Goal: Information Seeking & Learning: Learn about a topic

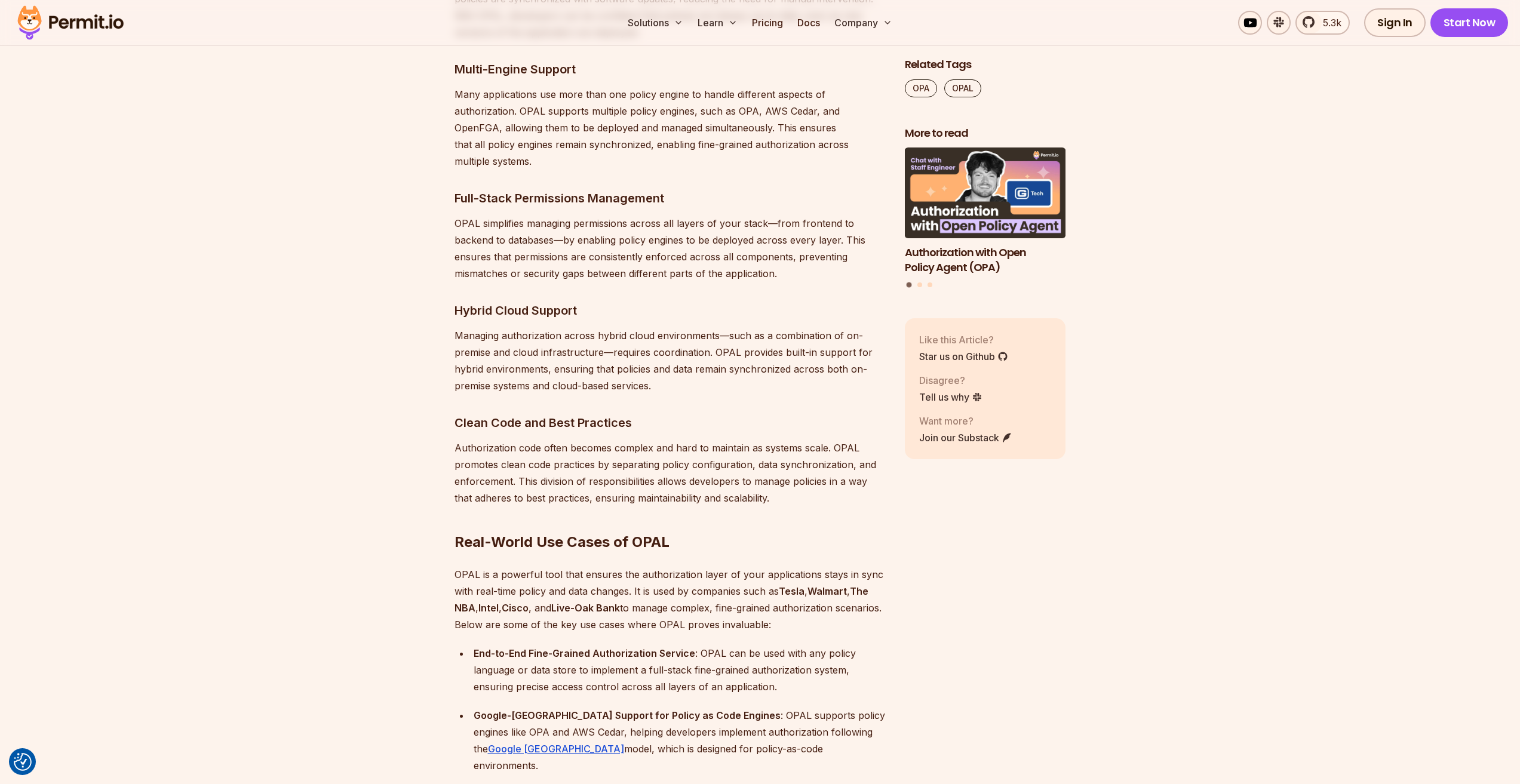
scroll to position [3523, 0]
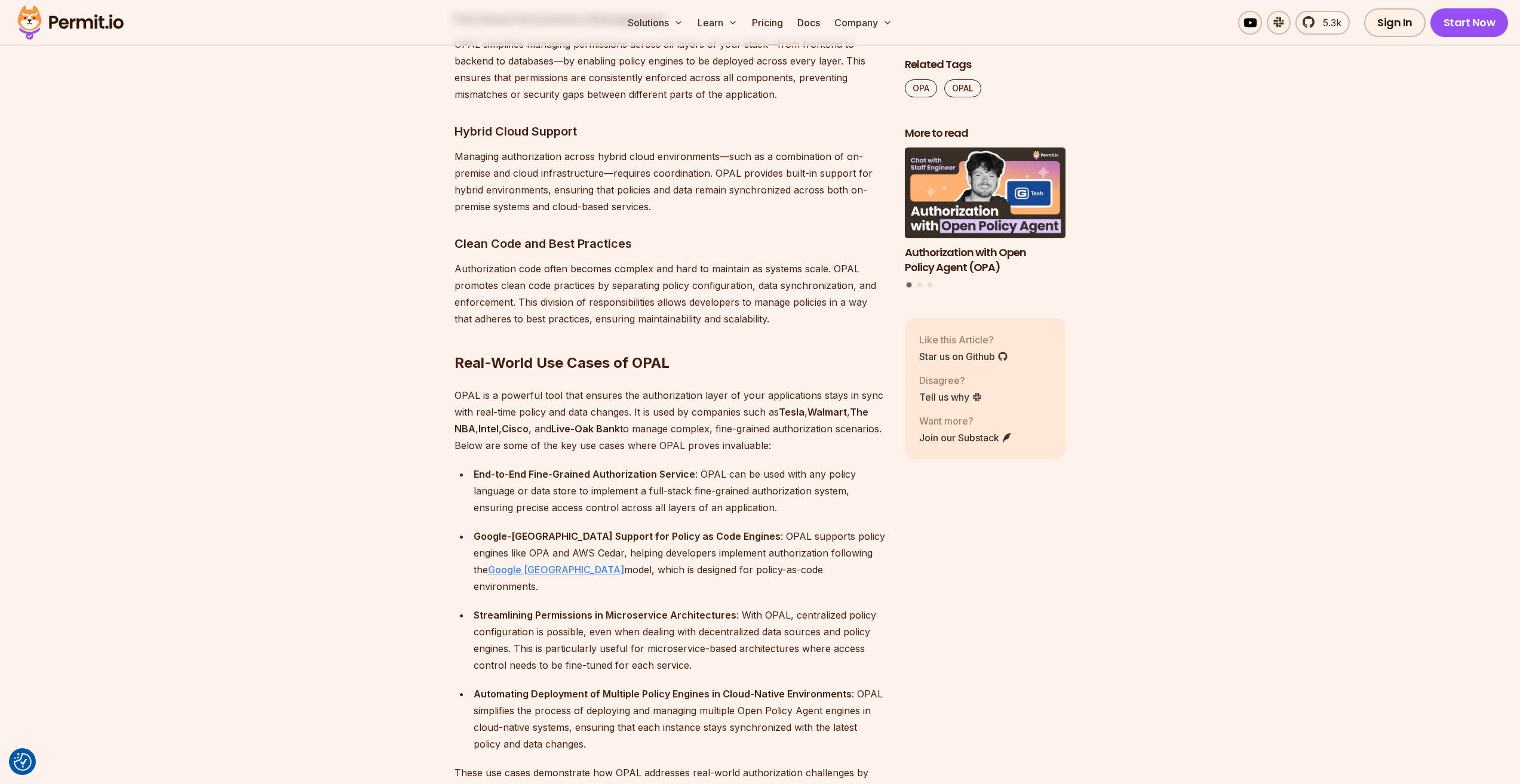
click at [624, 564] on link "Google [GEOGRAPHIC_DATA]" at bounding box center [555, 569] width 136 height 12
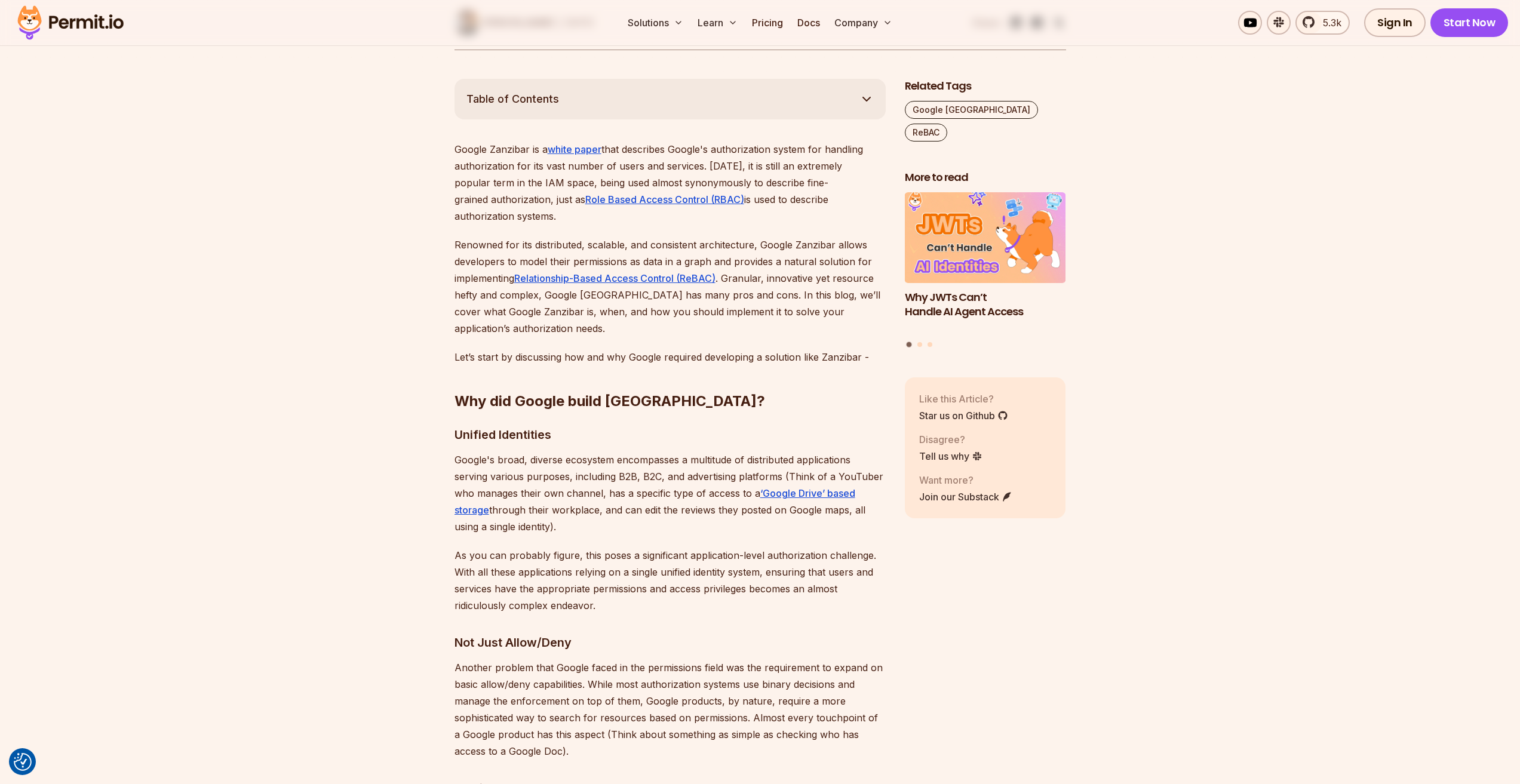
scroll to position [358, 0]
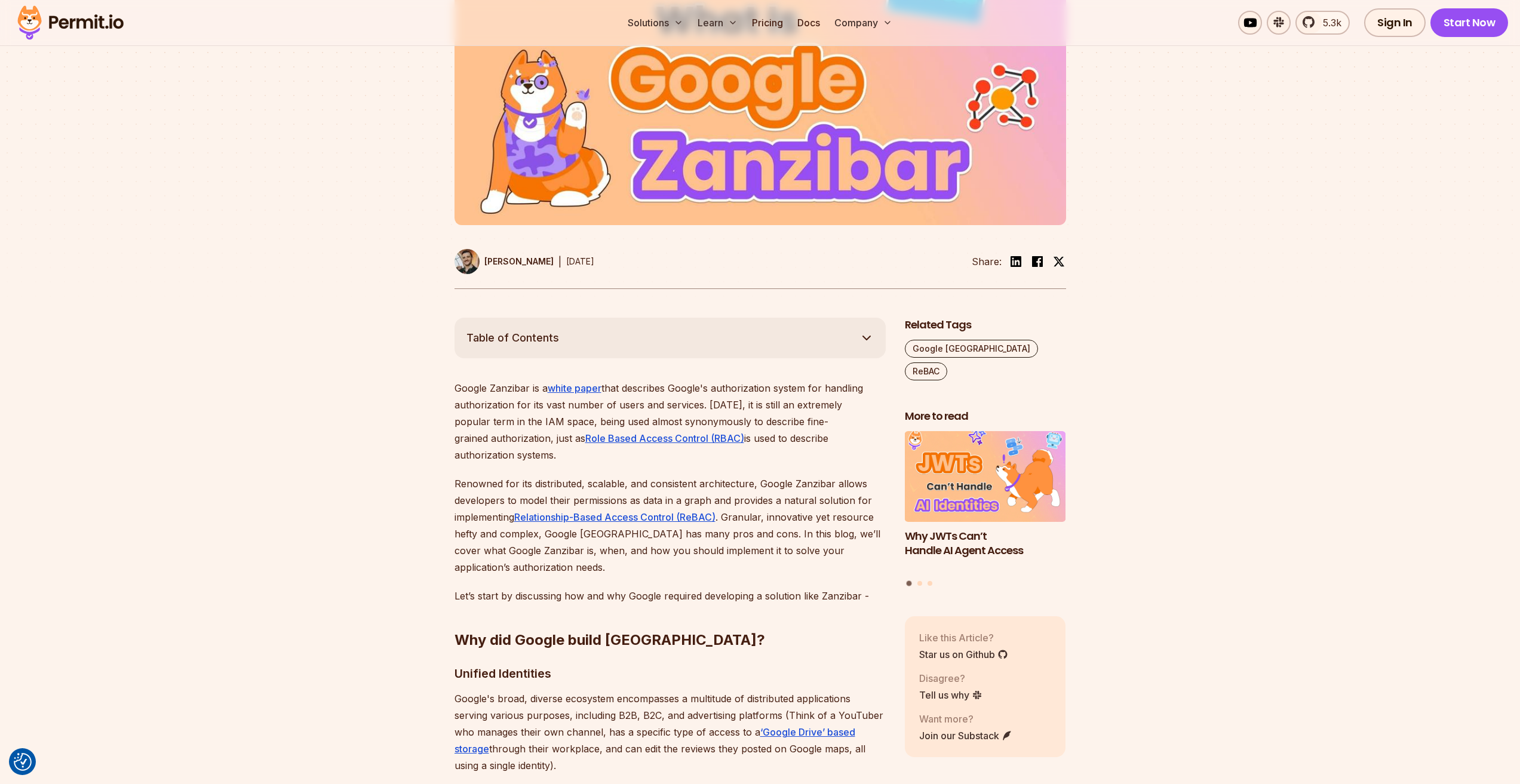
click at [865, 336] on icon "button" at bounding box center [867, 338] width 14 height 14
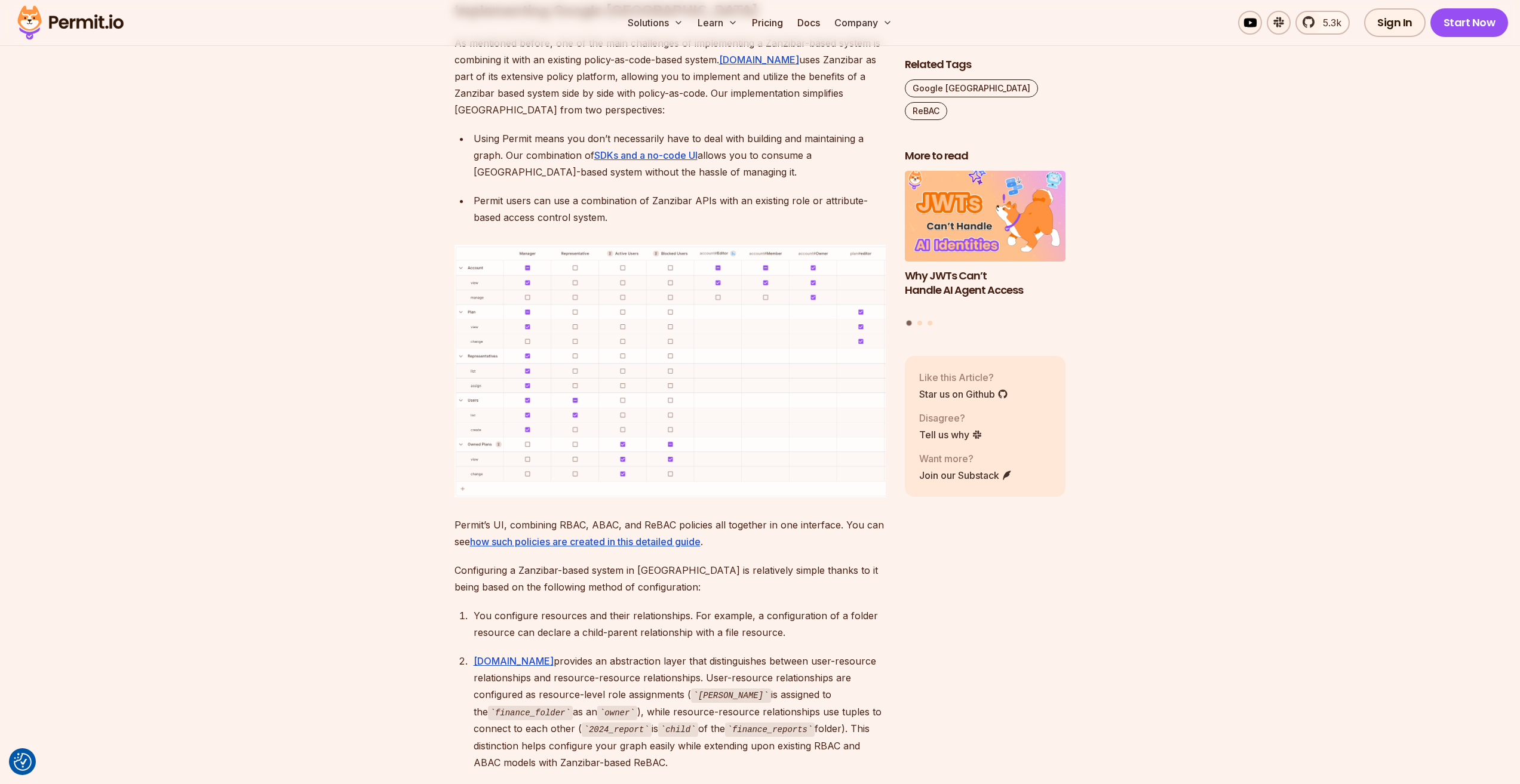
scroll to position [5195, 0]
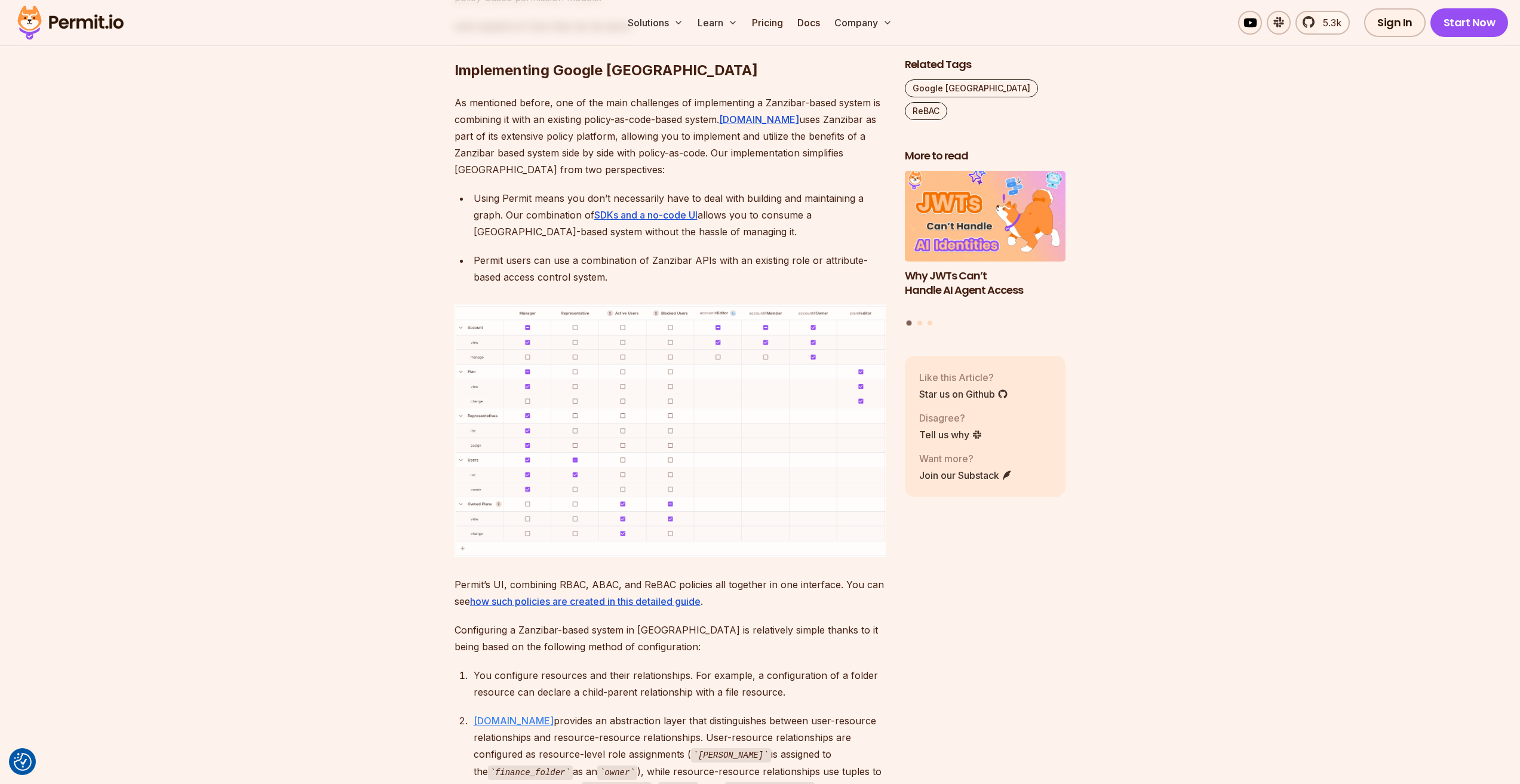
click at [489, 715] on link "Permit.io" at bounding box center [514, 721] width 80 height 12
click at [658, 209] on link "SDKs and a no-code UI" at bounding box center [646, 215] width 103 height 12
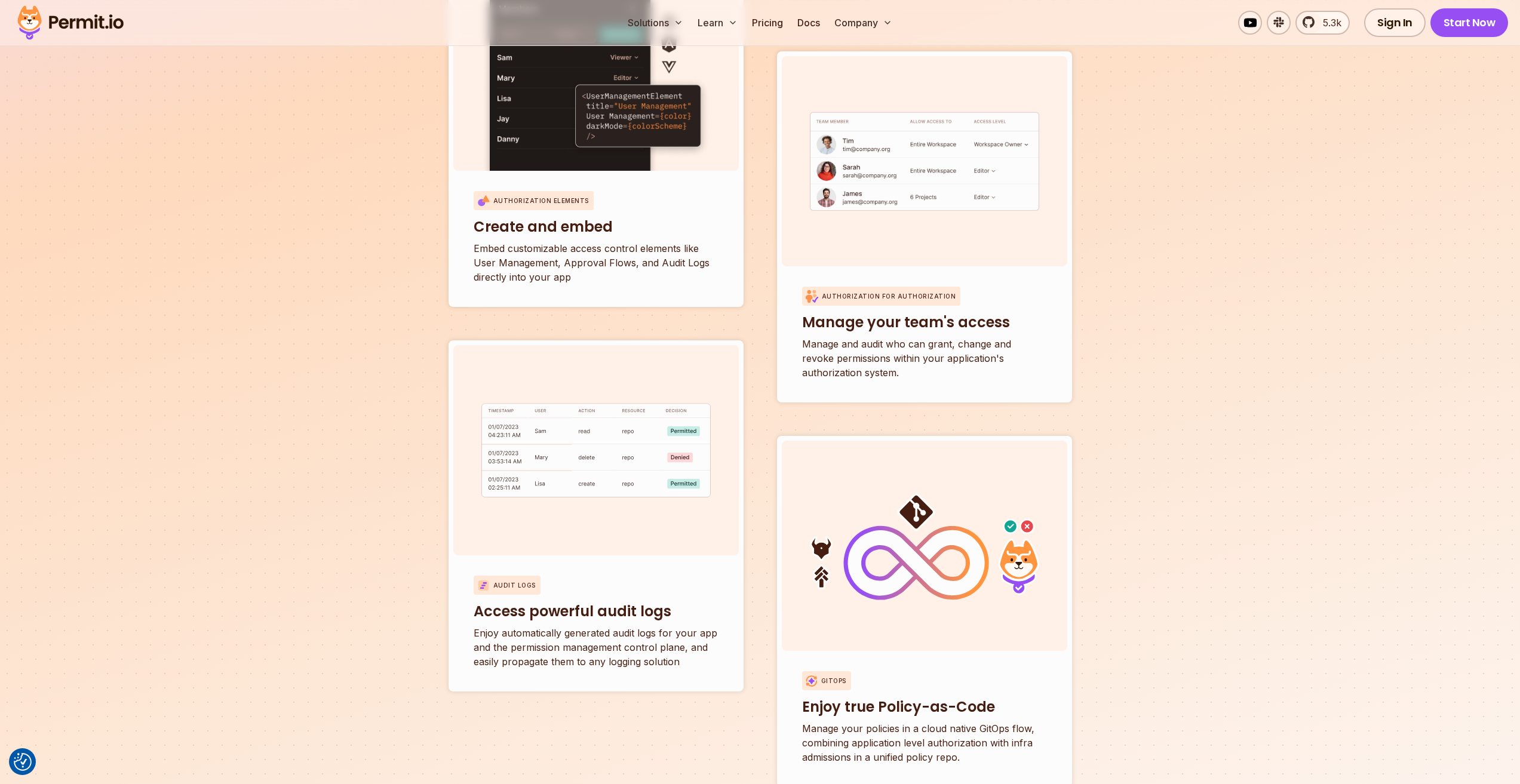
scroll to position [4418, 0]
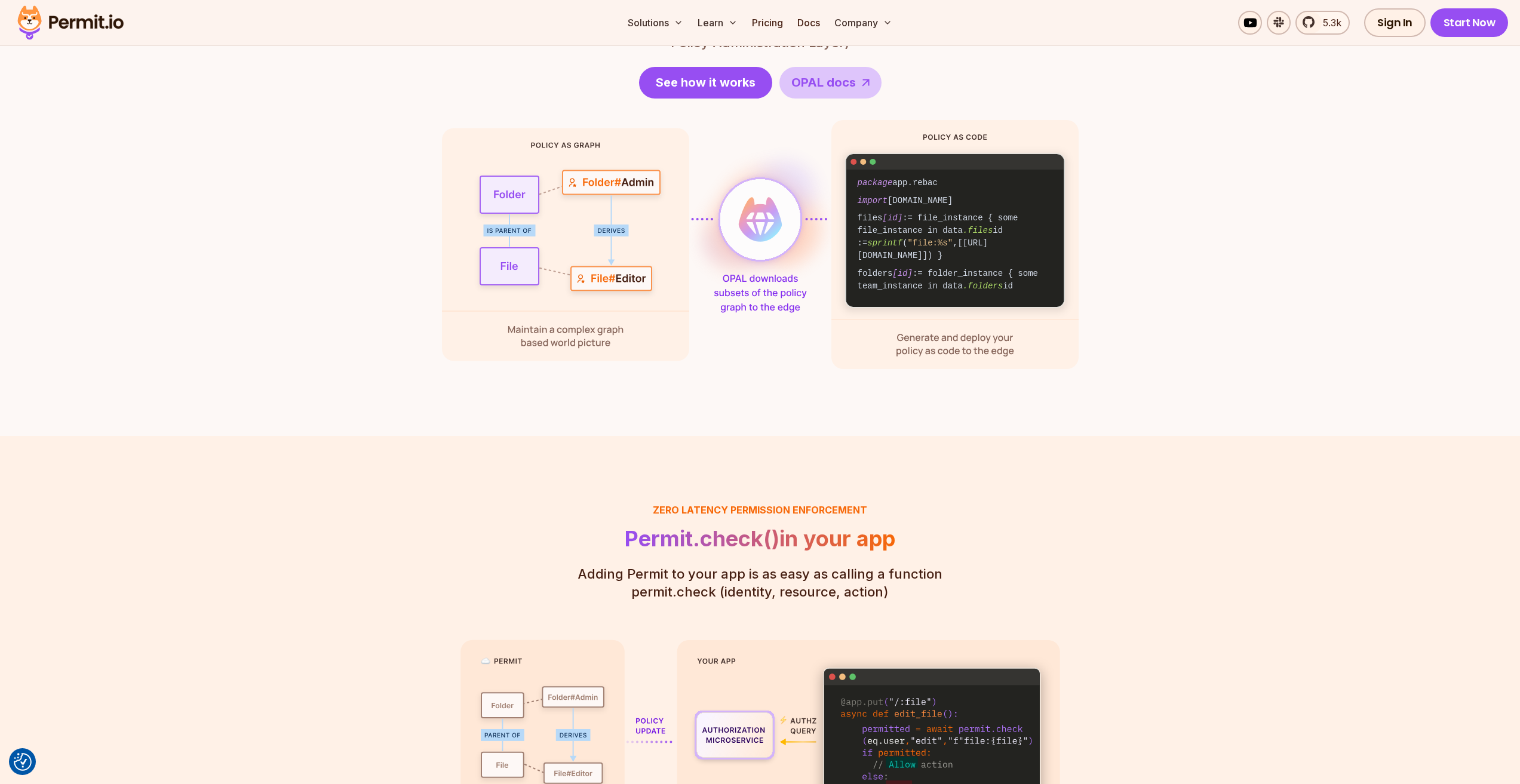
scroll to position [1373, 0]
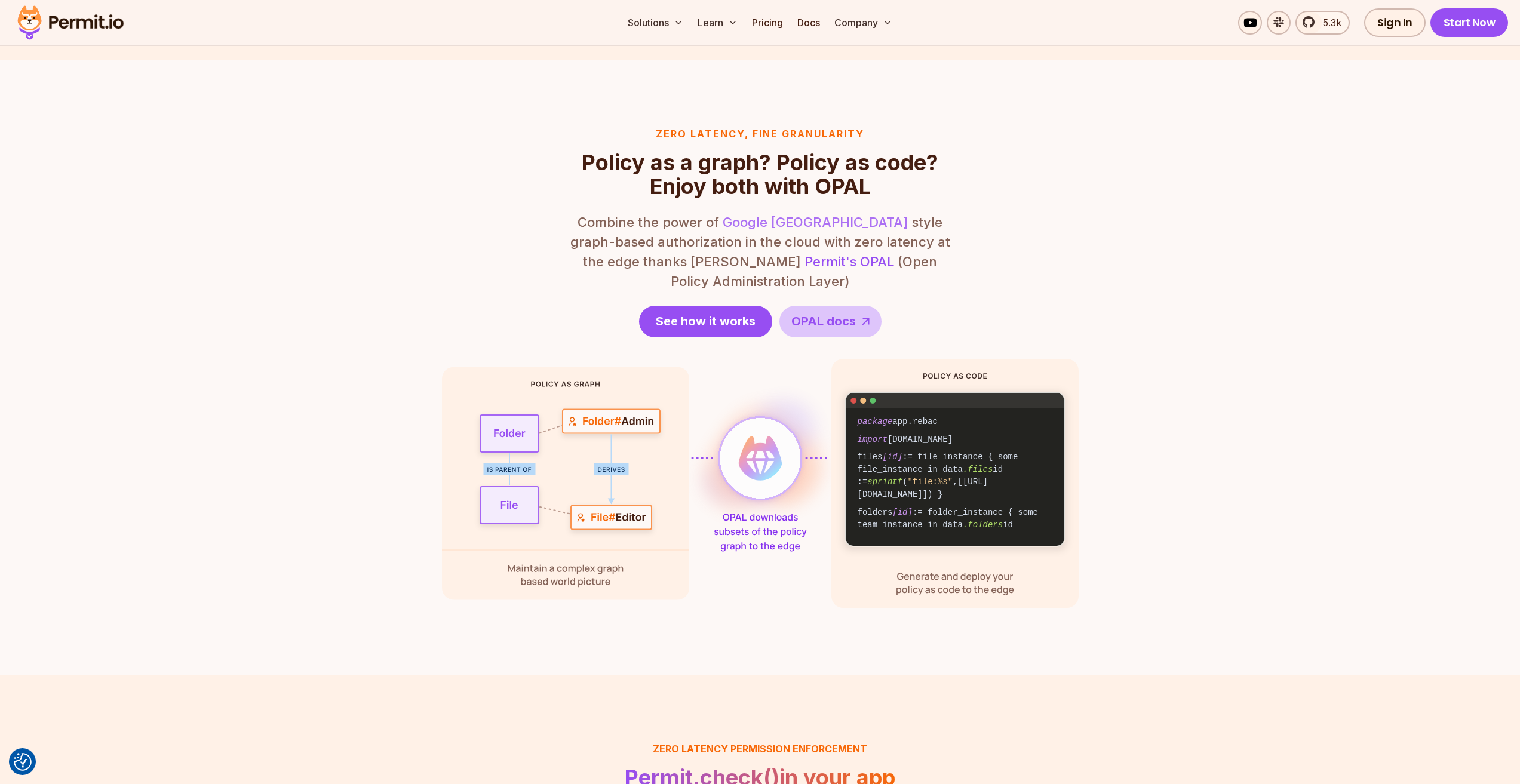
click at [772, 225] on link "Google [GEOGRAPHIC_DATA]" at bounding box center [816, 222] width 186 height 15
